Goal: Task Accomplishment & Management: Use online tool/utility

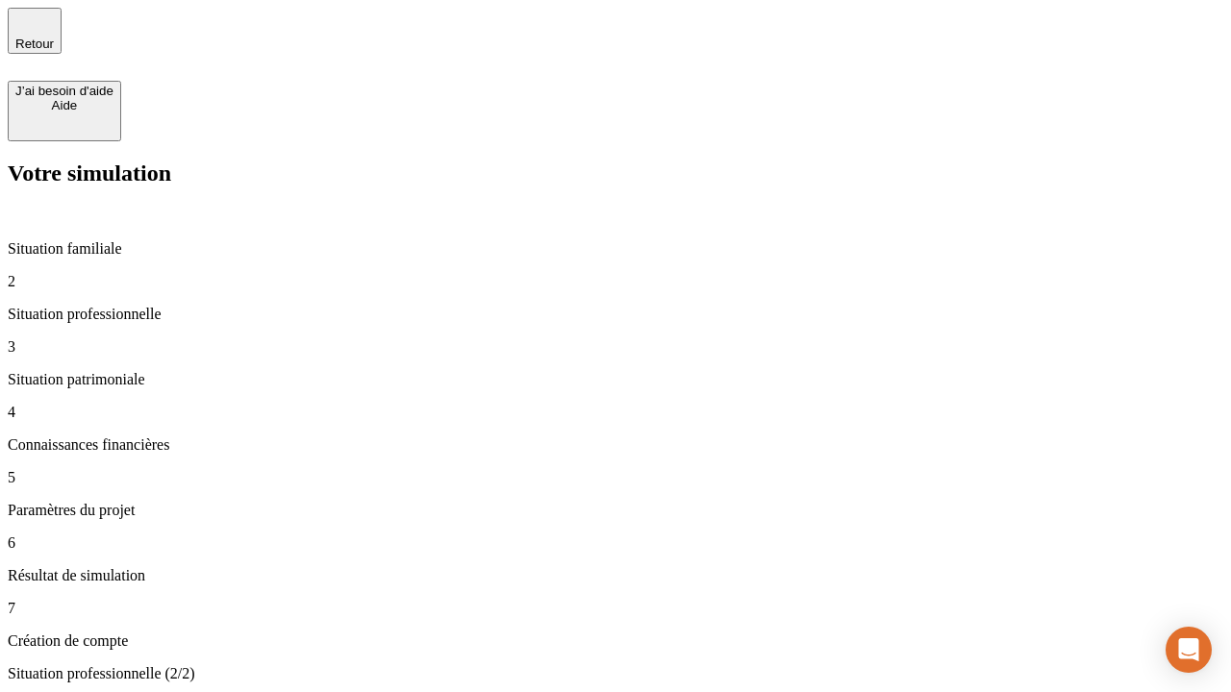
type input "30 000"
type input "40 000"
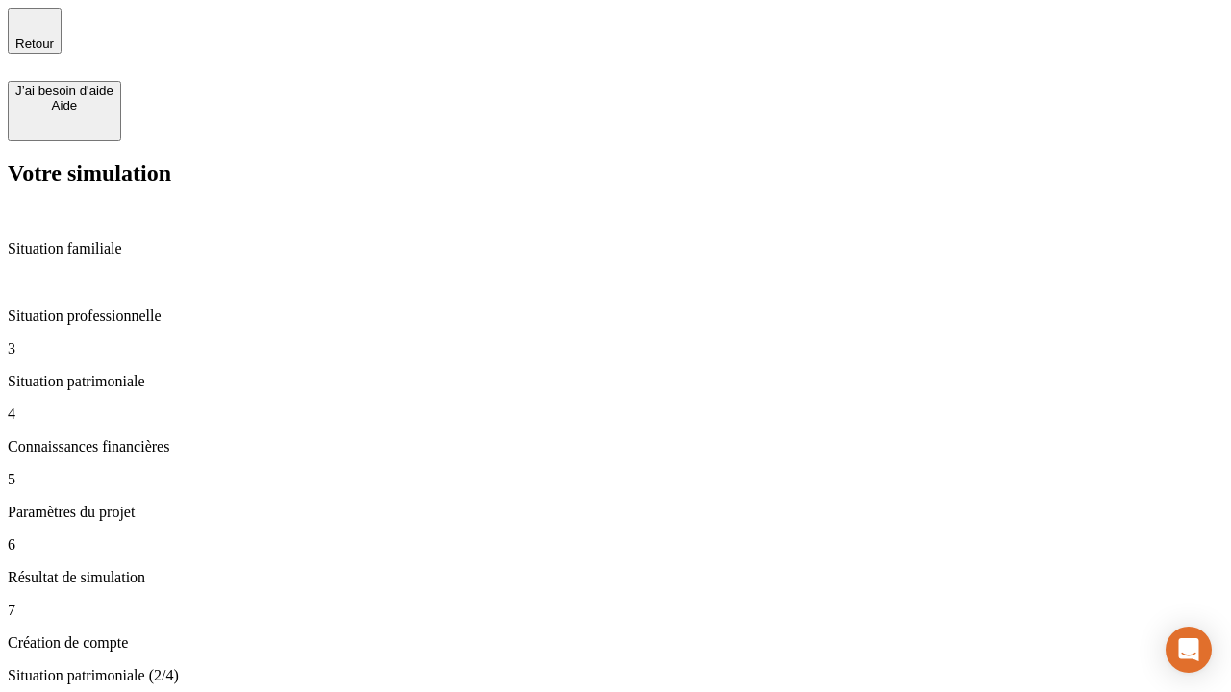
type input "1 100"
type input "20"
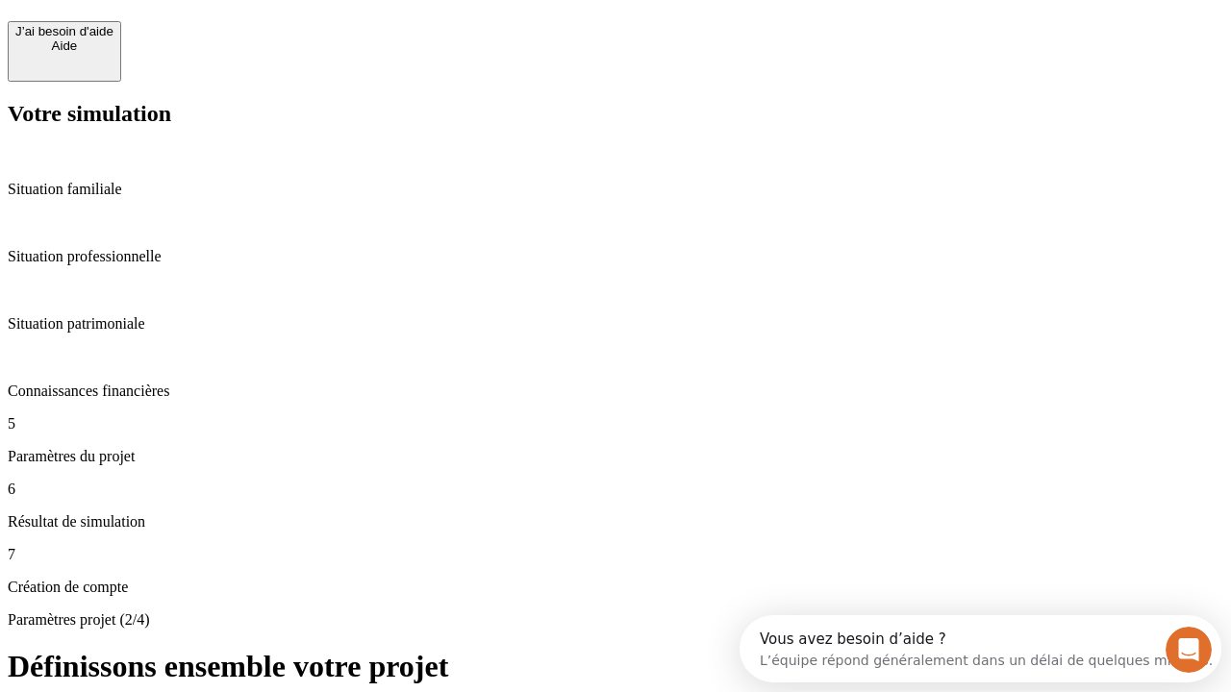
scroll to position [17, 0]
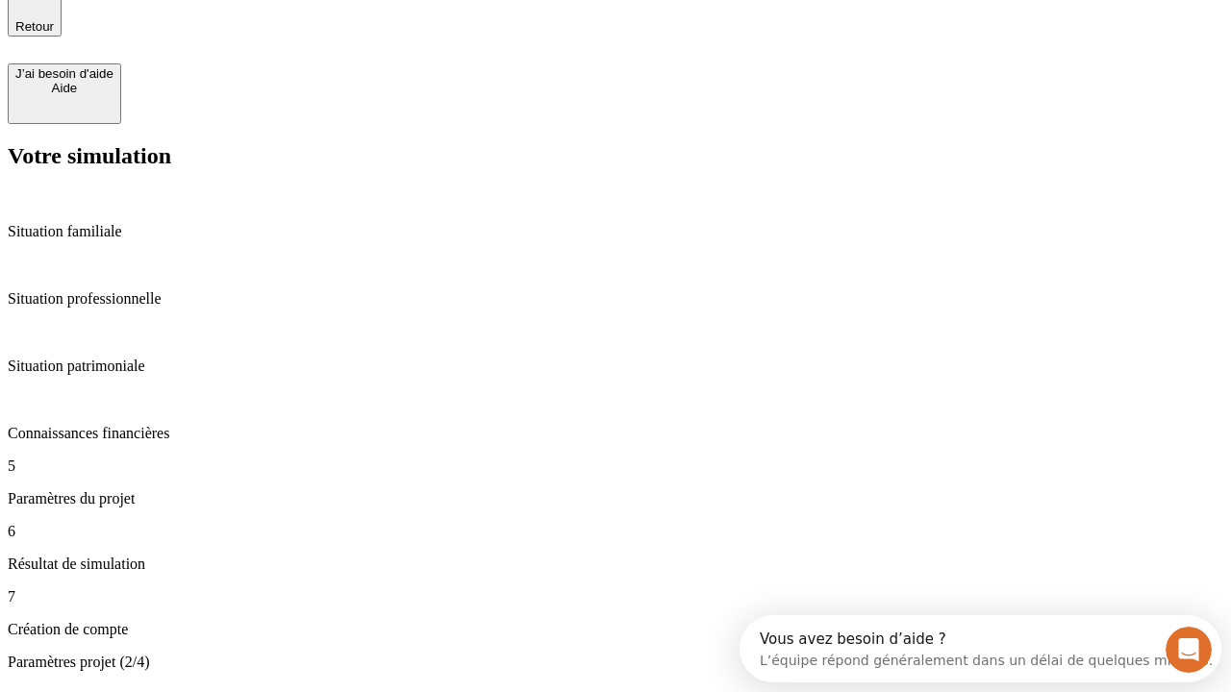
type input "40"
type input "62"
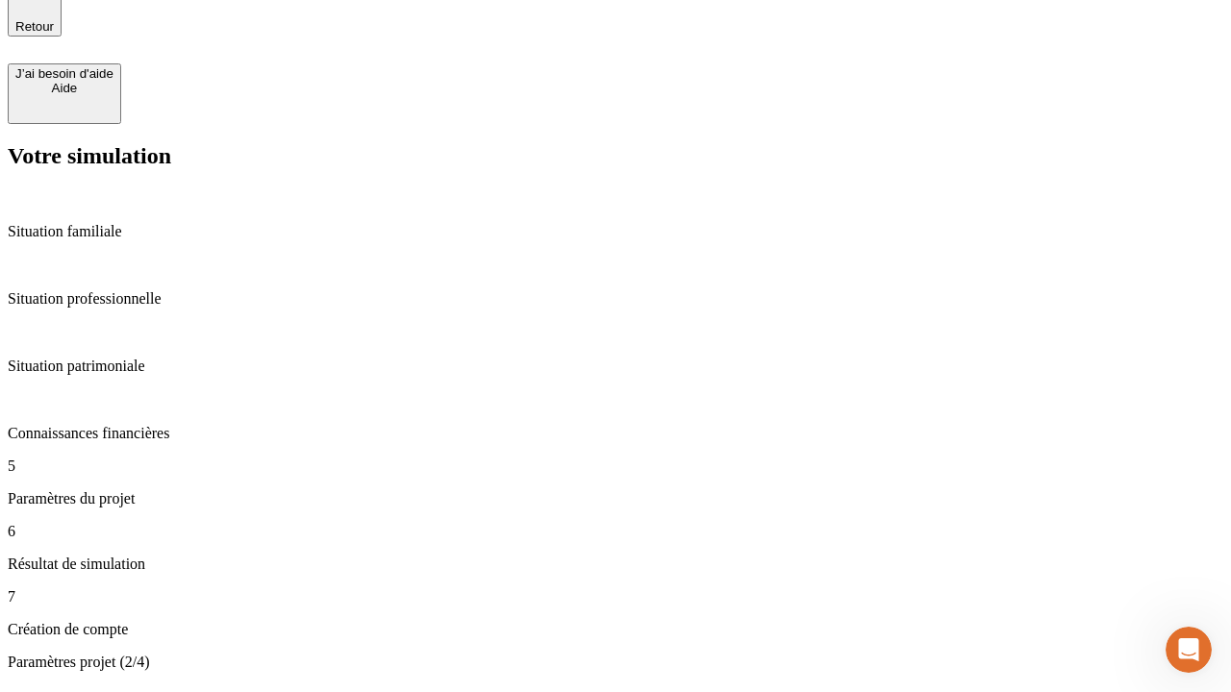
type input "50 000"
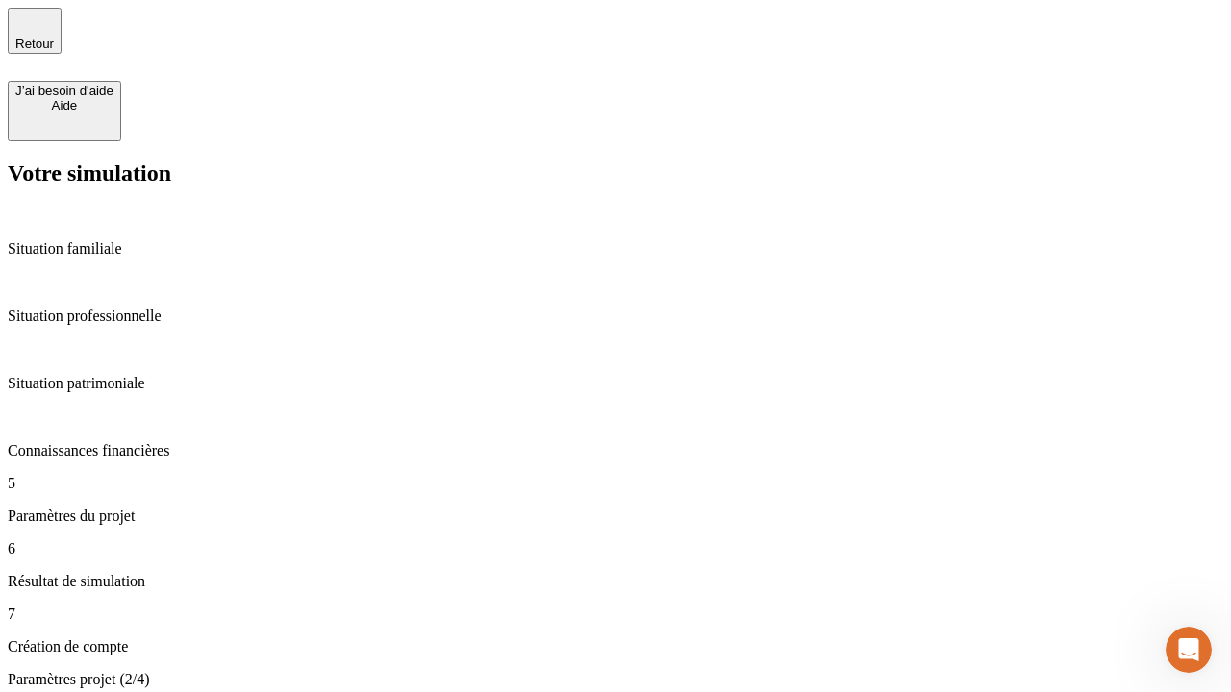
type input "640"
